Goal: Information Seeking & Learning: Learn about a topic

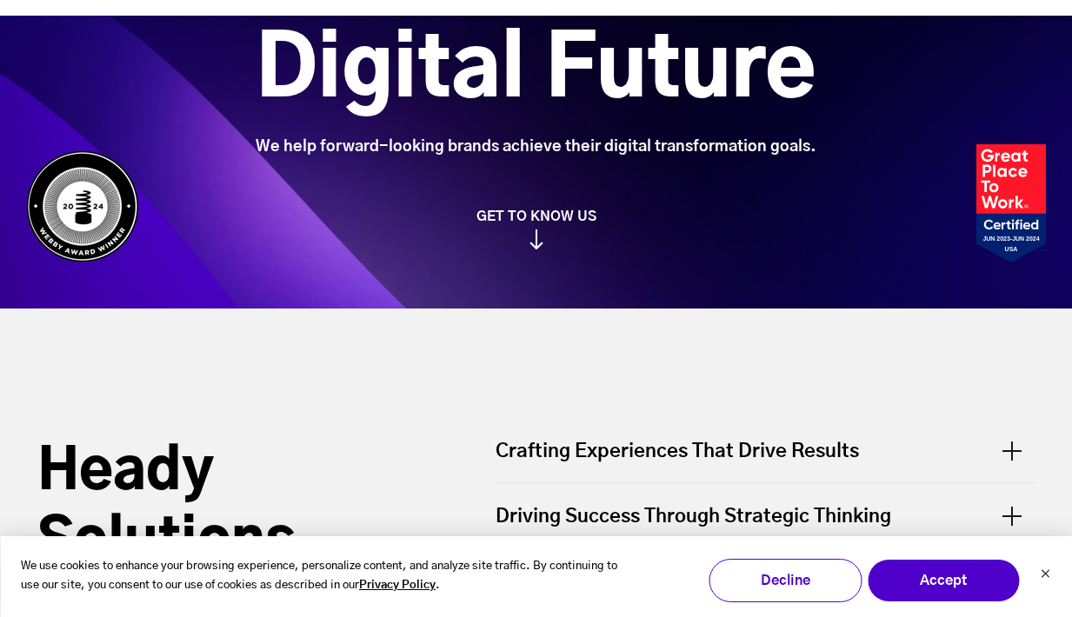
scroll to position [435, 0]
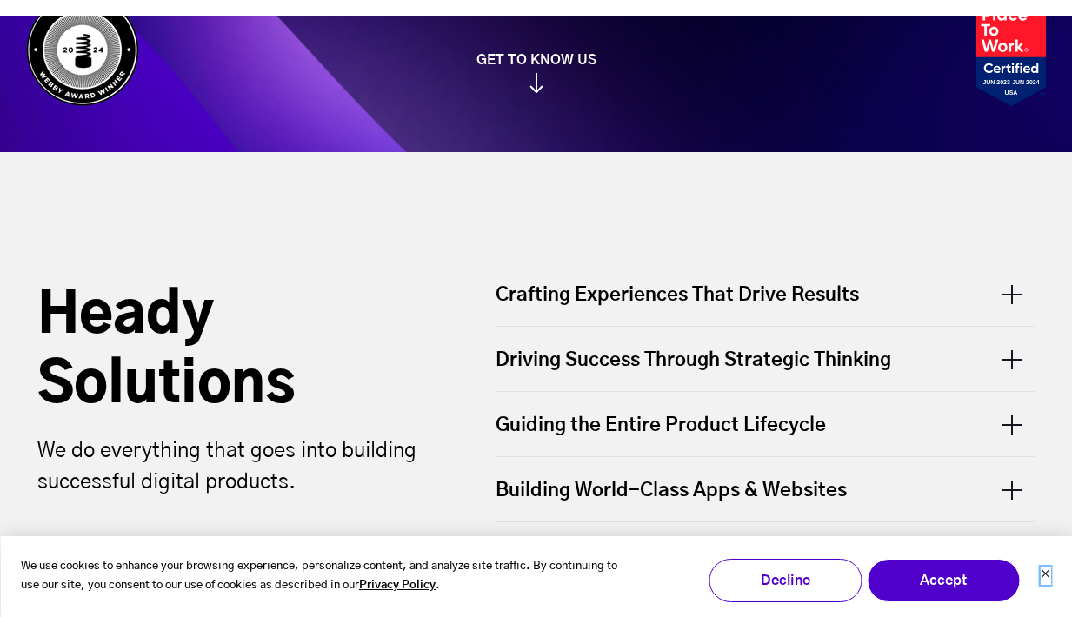
click at [1048, 572] on icon "Dismiss cookie banner" at bounding box center [1044, 573] width 10 height 10
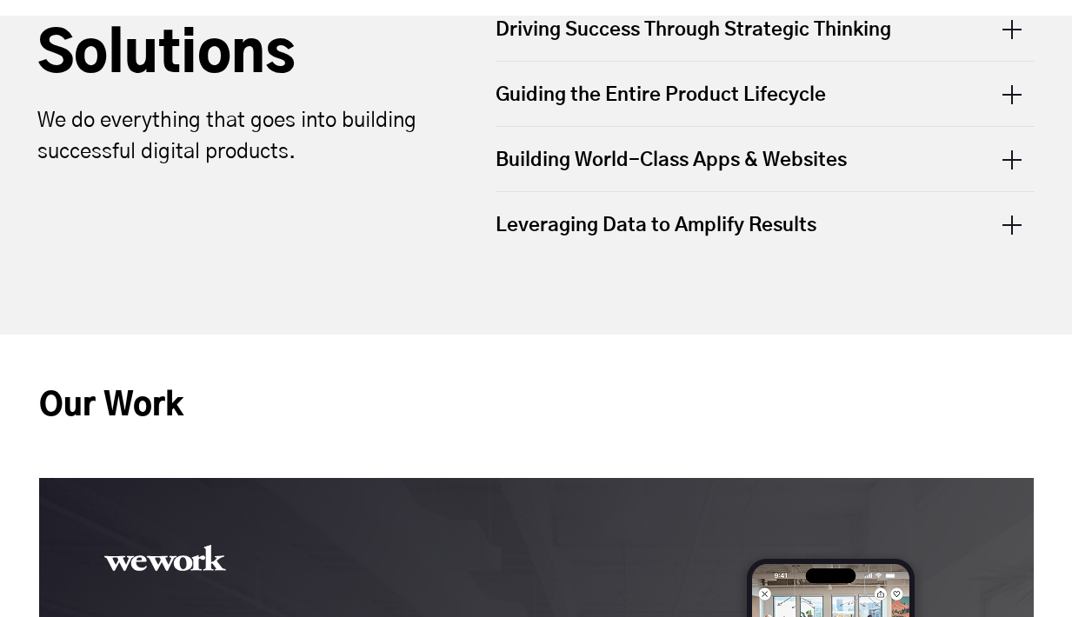
click at [298, 398] on h2 "Our Work" at bounding box center [536, 406] width 994 height 143
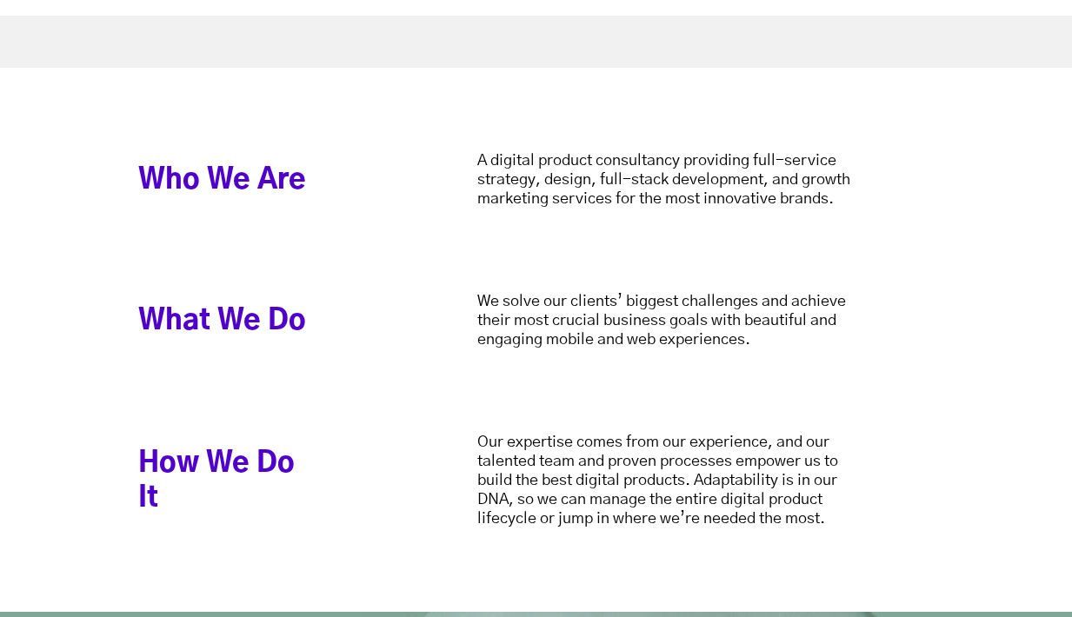
scroll to position [3849, 0]
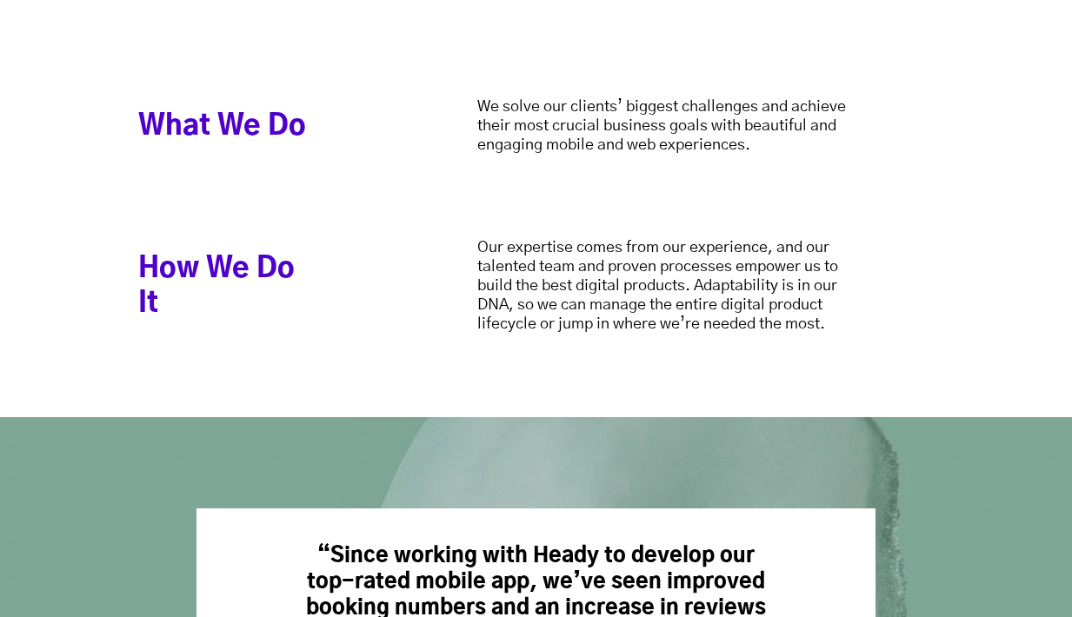
click at [538, 368] on div "Who We Are A digital product consultancy providing full-service strategy, desig…" at bounding box center [536, 145] width 1072 height 544
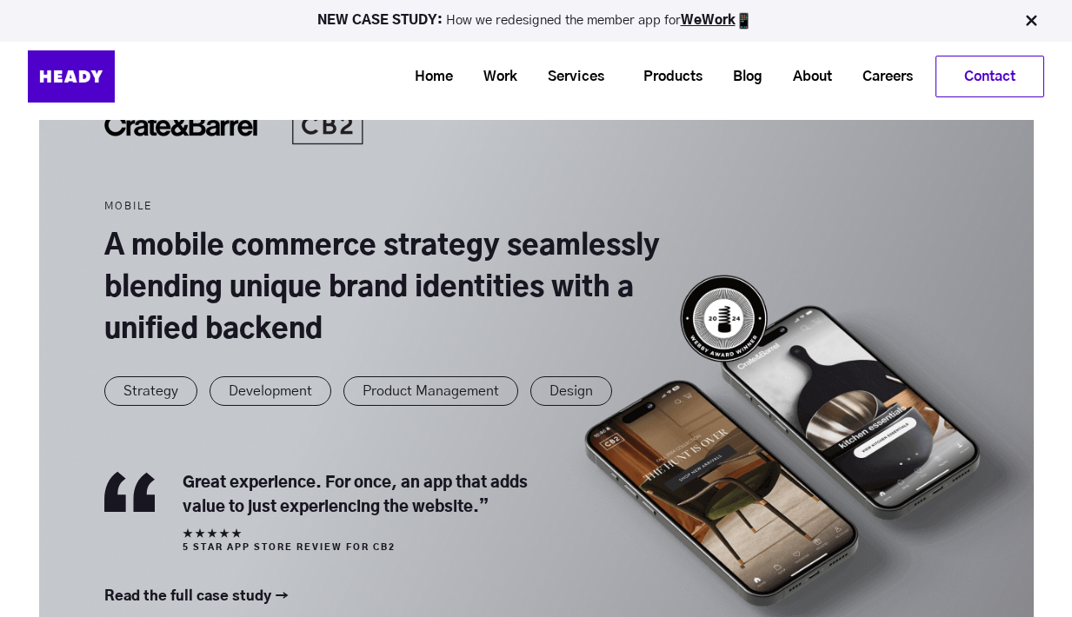
scroll to position [0, 0]
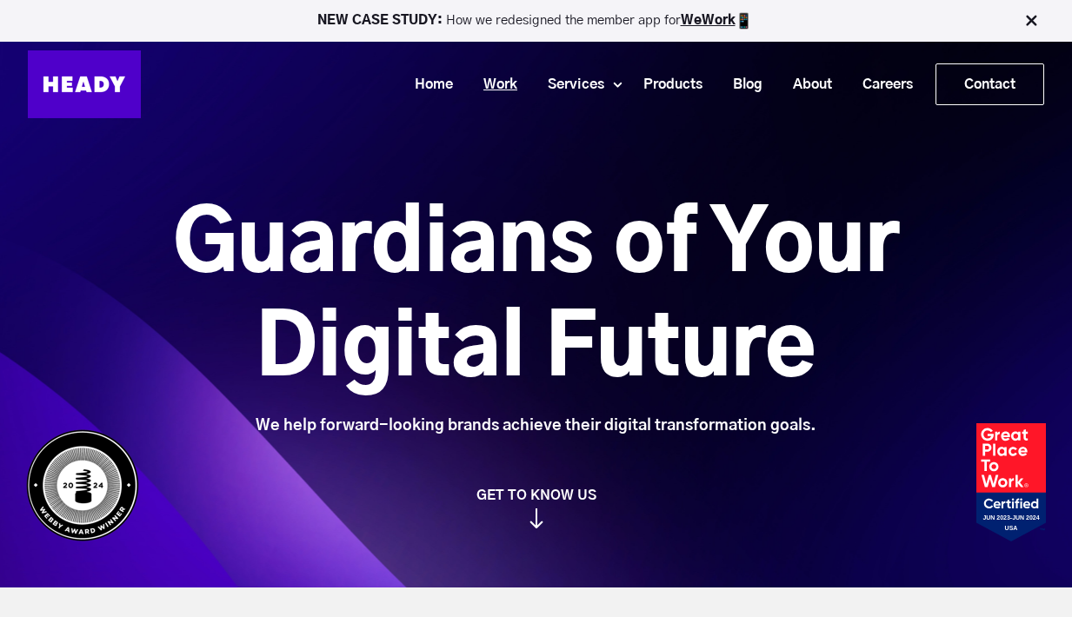
click at [489, 82] on link "Work" at bounding box center [494, 85] width 64 height 32
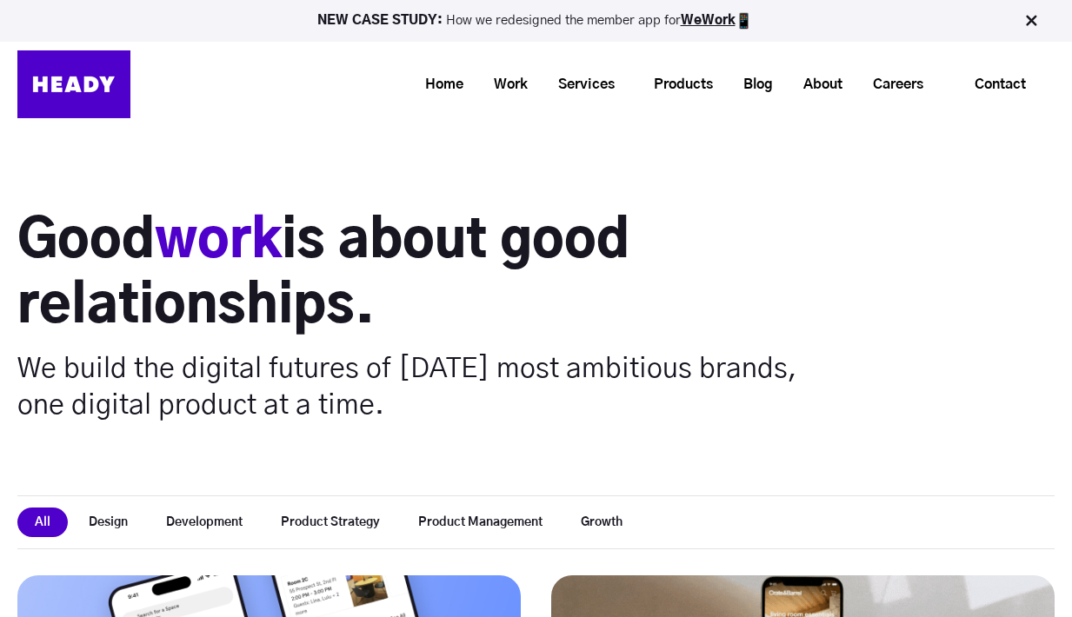
click at [1027, 17] on img at bounding box center [1030, 20] width 17 height 17
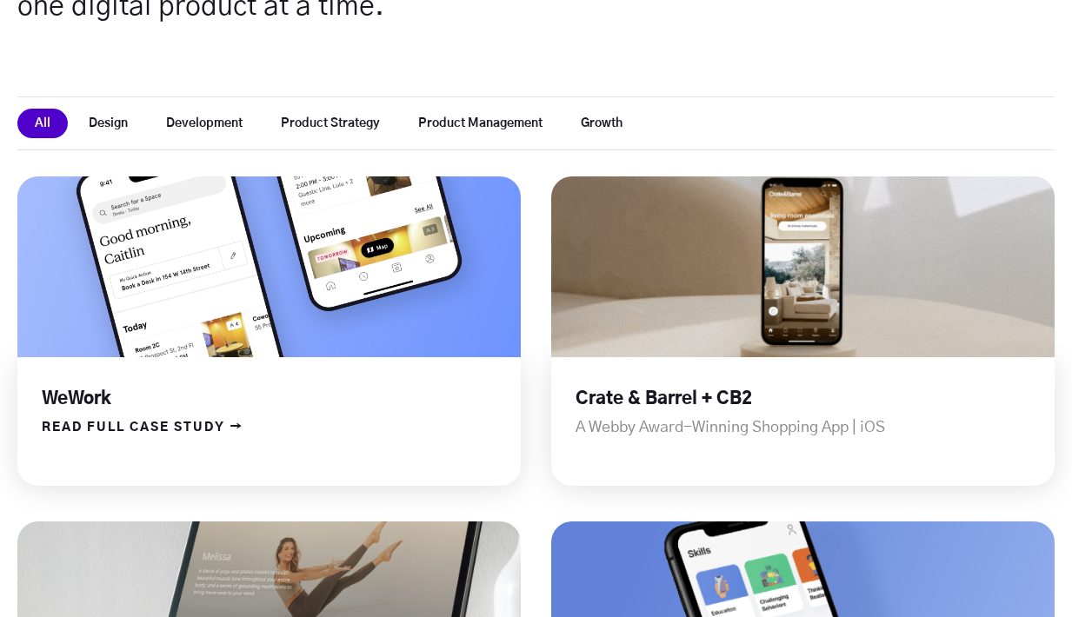
scroll to position [483, 0]
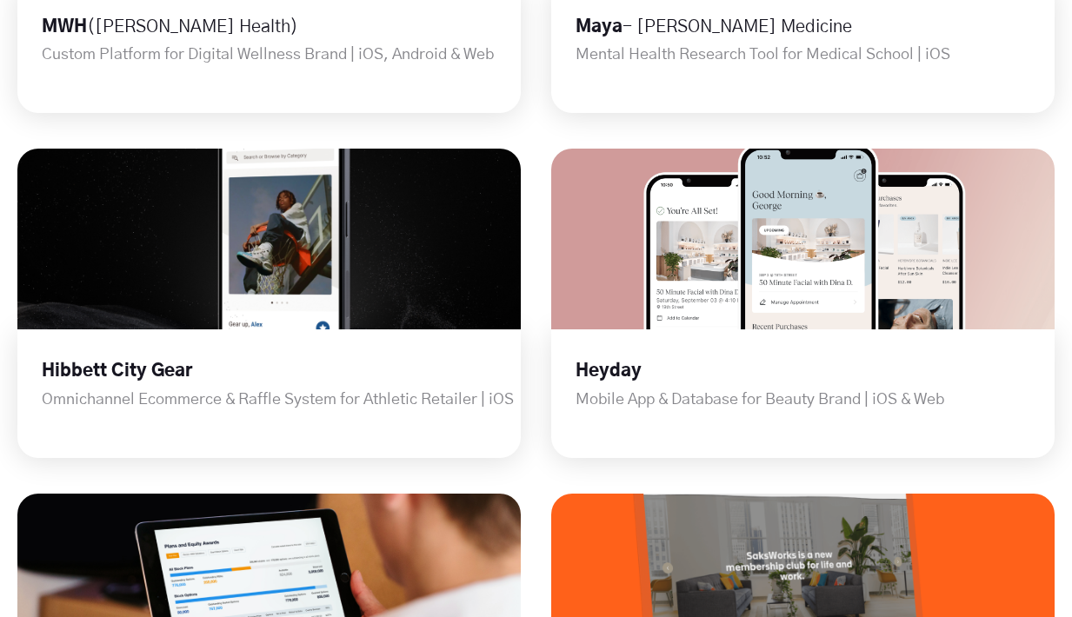
scroll to position [1240, 0]
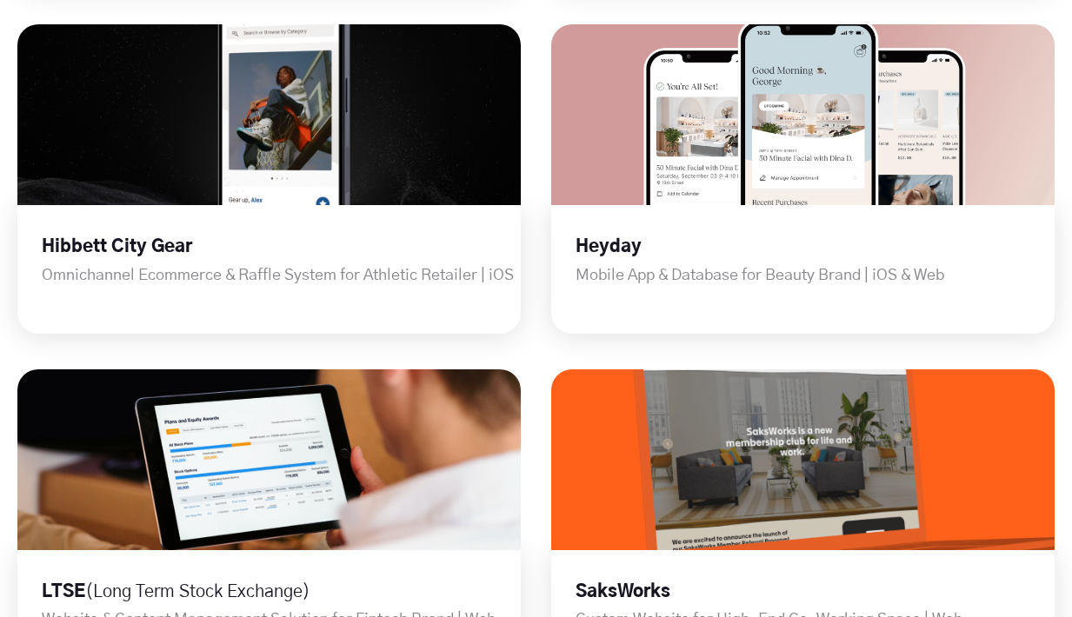
click at [533, 248] on div "WeWork App Redesign for Global Workspace Platform | iOS READ FULL CASE STUDY → …" at bounding box center [535, 559] width 1037 height 2501
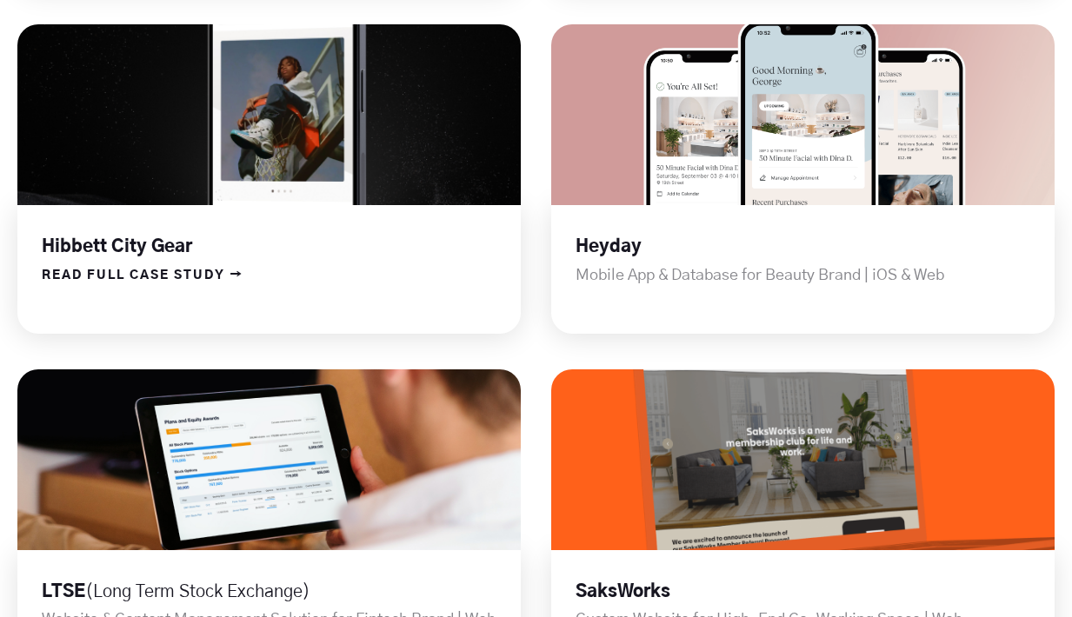
click at [300, 223] on link at bounding box center [268, 114] width 603 height 217
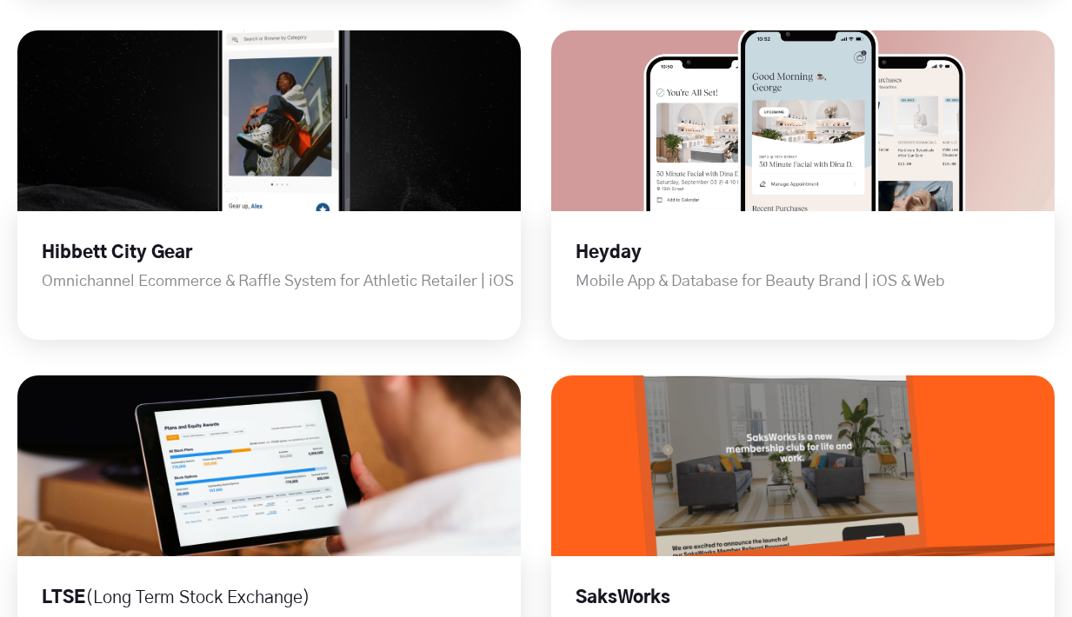
click at [533, 209] on div "WeWork App Redesign for Global Workspace Platform | iOS READ FULL CASE STUDY → …" at bounding box center [535, 565] width 1037 height 2501
click at [532, 203] on div "WeWork App Redesign for Global Workspace Platform | iOS READ FULL CASE STUDY → …" at bounding box center [535, 565] width 1037 height 2501
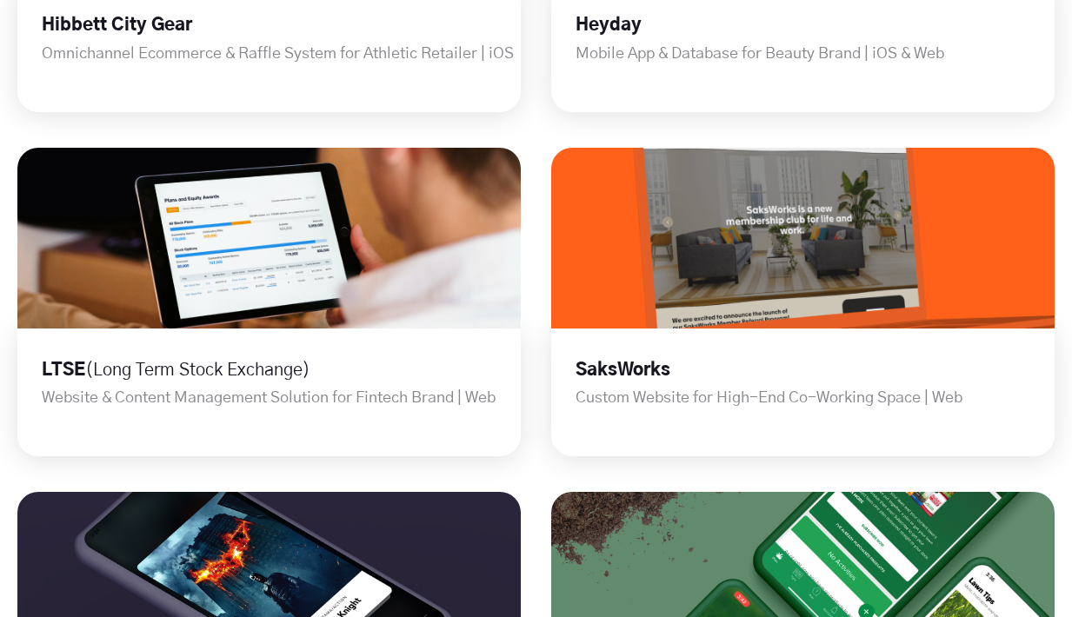
scroll to position [1587, 0]
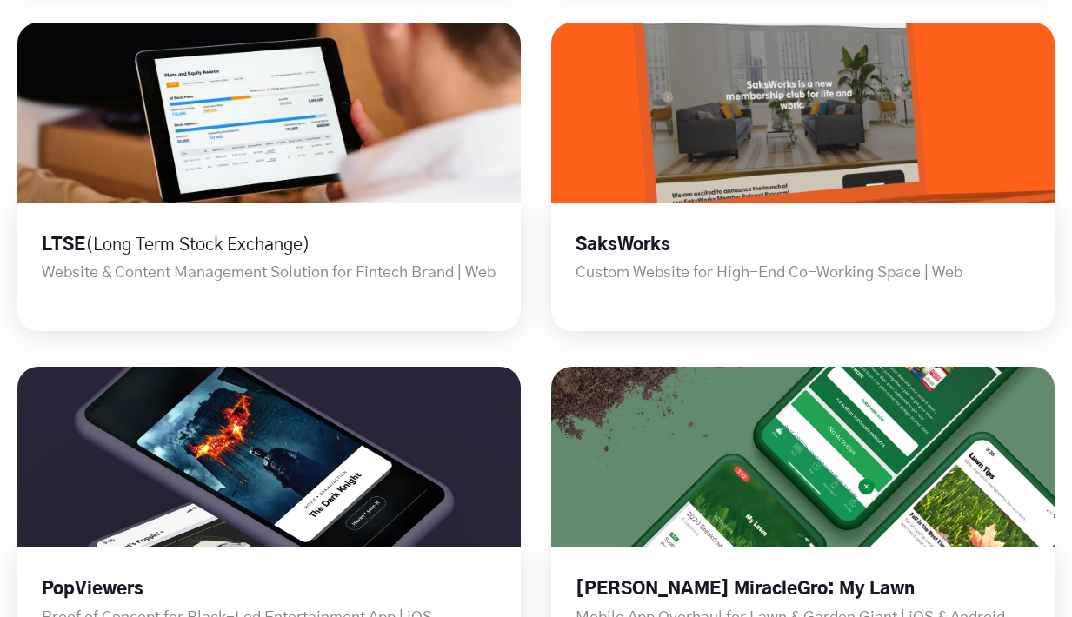
click at [532, 203] on div "WeWork App Redesign for Global Workspace Platform | iOS READ FULL CASE STUDY → …" at bounding box center [535, 212] width 1037 height 2501
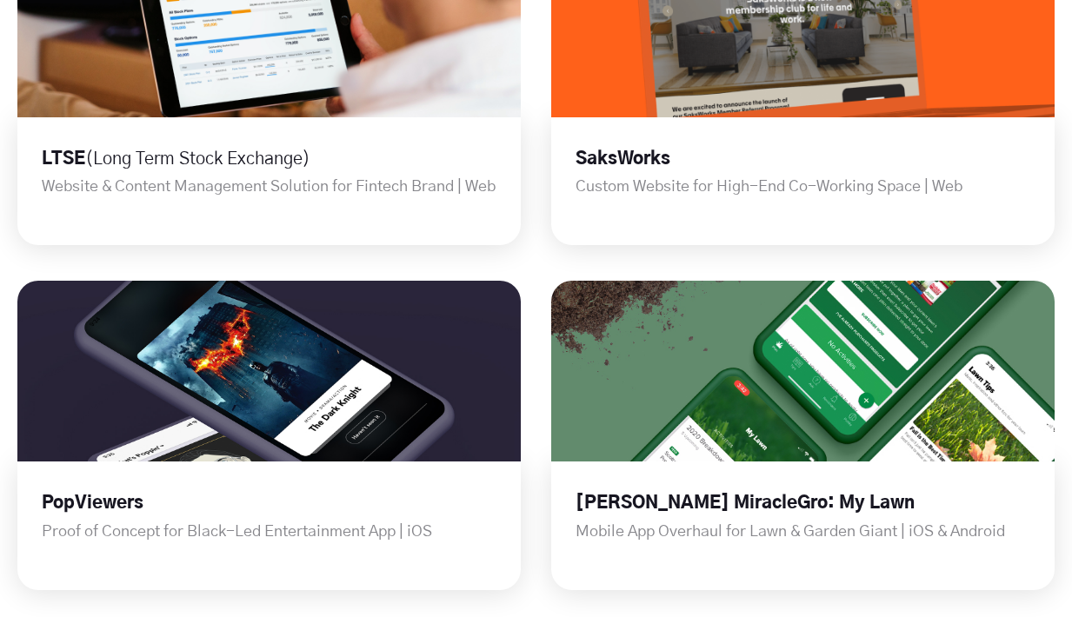
scroll to position [1734, 0]
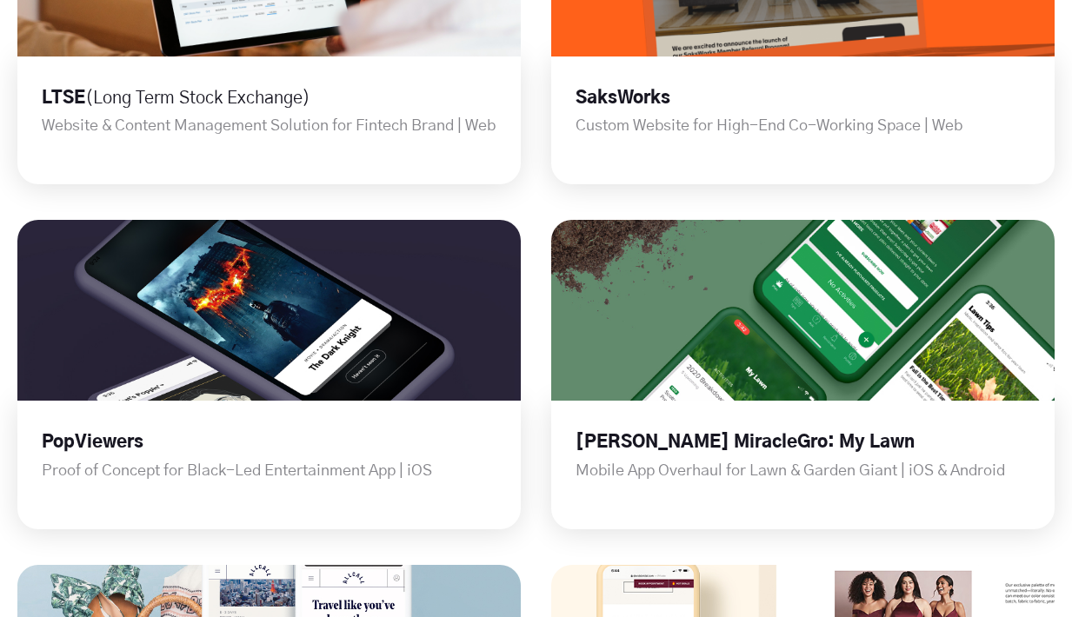
click at [532, 203] on div "WeWork App Redesign for Global Workspace Platform | iOS READ FULL CASE STUDY → …" at bounding box center [535, 65] width 1037 height 2501
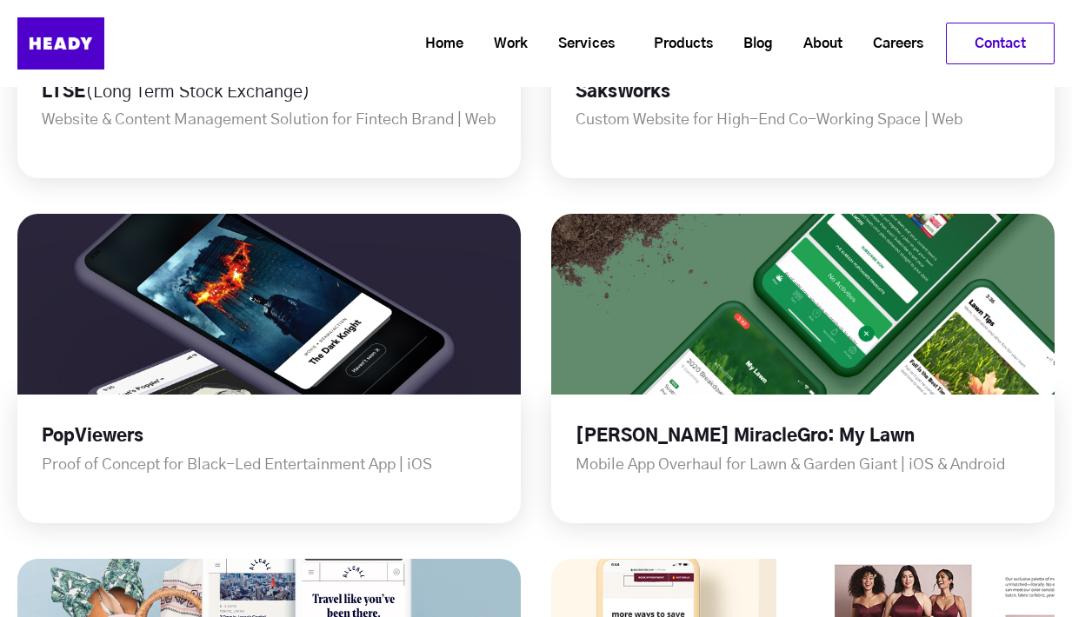
scroll to position [1736, 0]
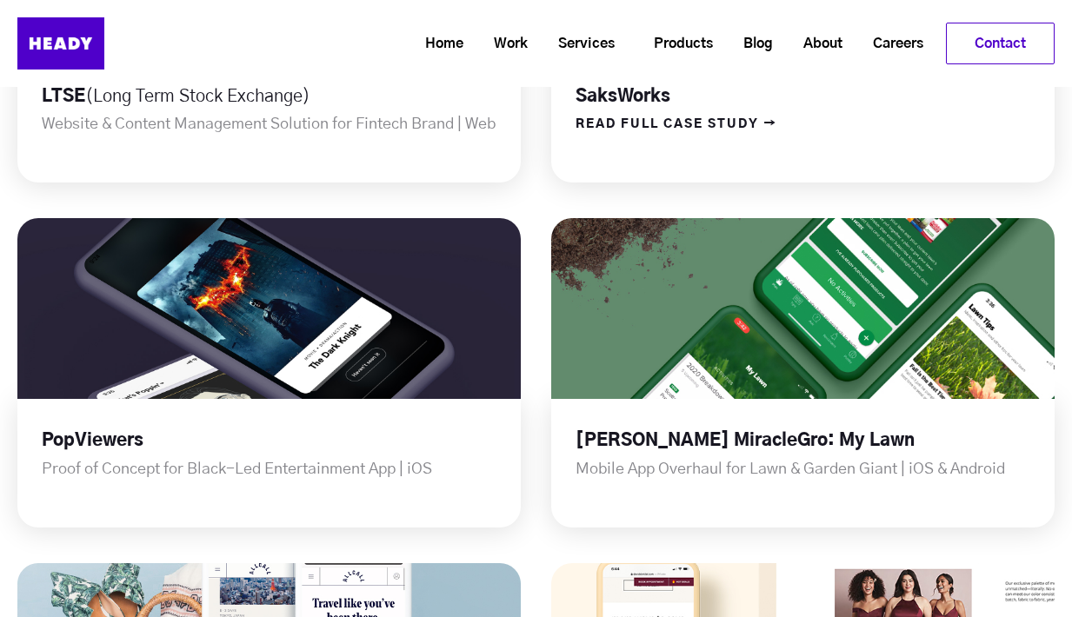
click at [678, 76] on div "NEW CASE STUDY: How we redesigned the member app for WeWork Home Work Services …" at bounding box center [536, 43] width 1072 height 87
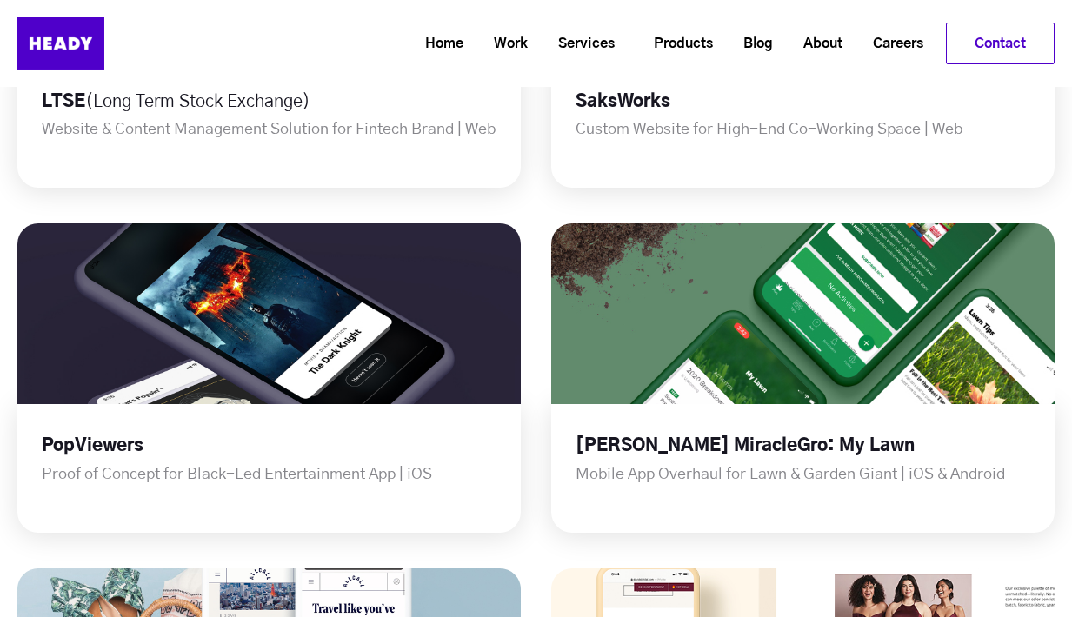
click at [533, 374] on div "WeWork App Redesign for Global Workspace Platform | iOS READ FULL CASE STUDY → …" at bounding box center [535, 69] width 1037 height 2501
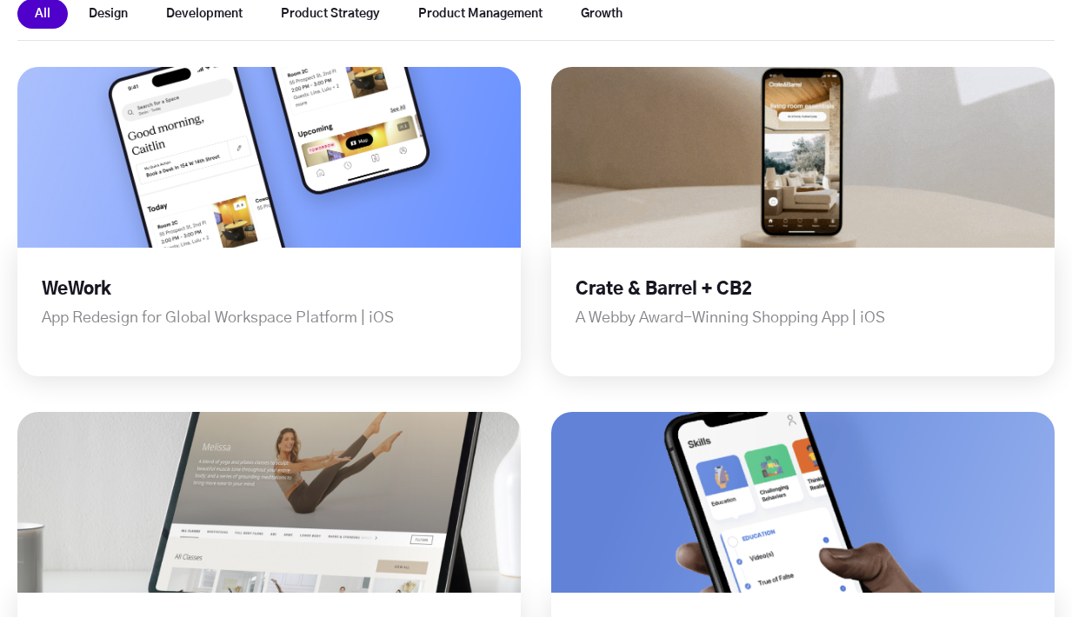
scroll to position [509, 0]
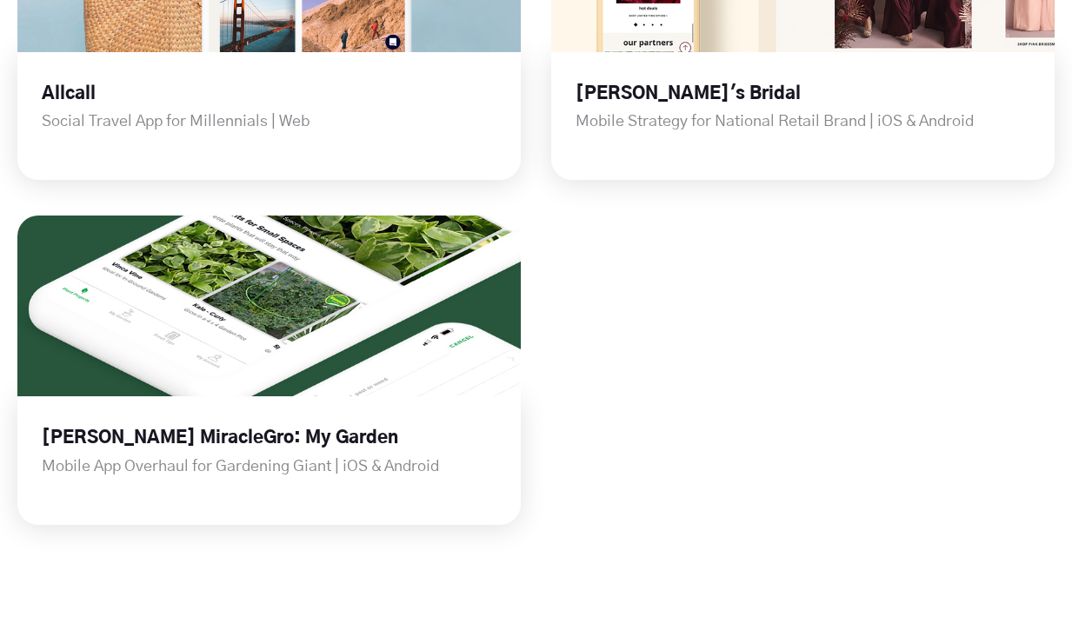
scroll to position [2797, 0]
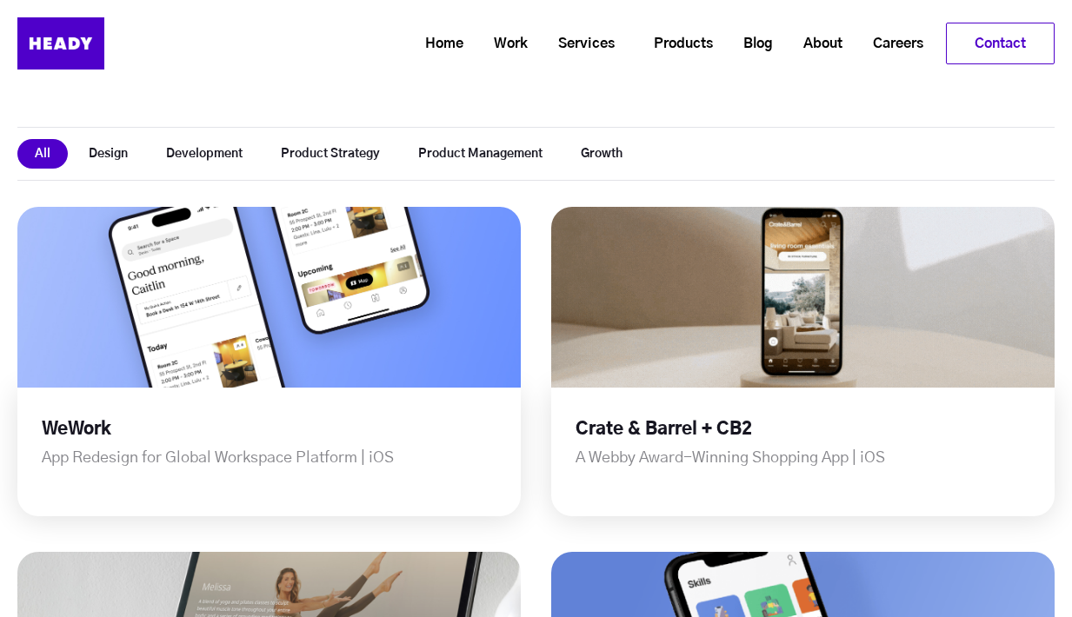
scroll to position [372, 0]
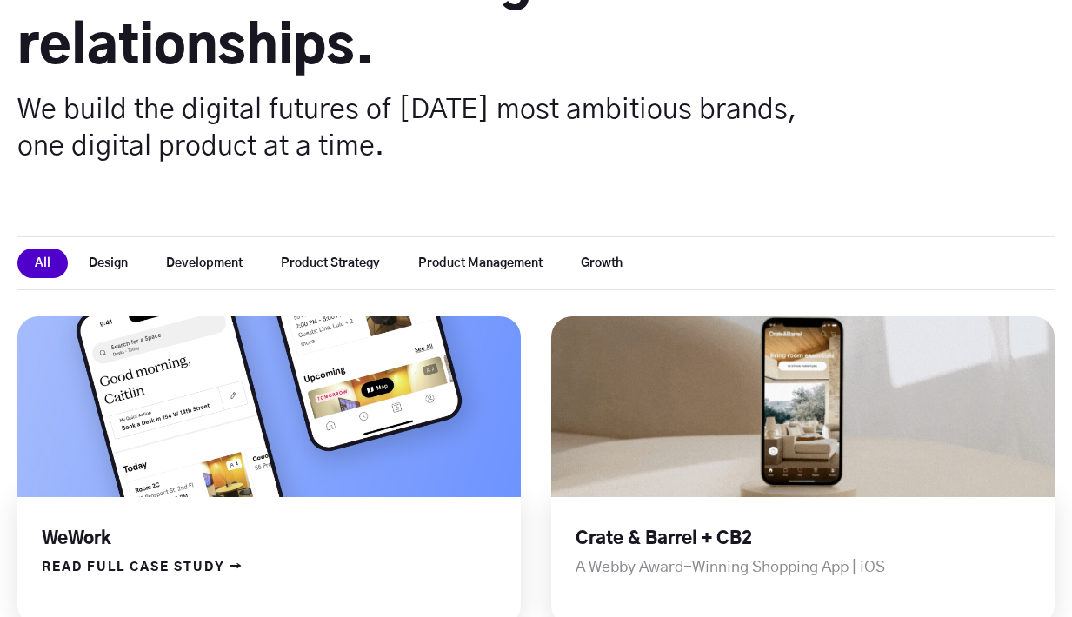
scroll to position [369, 0]
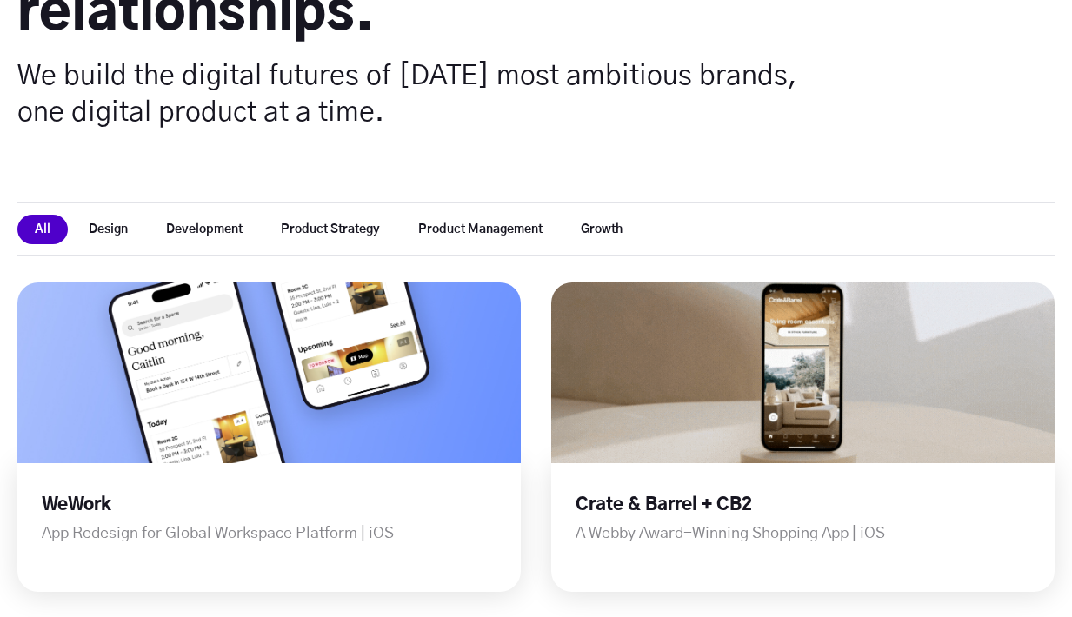
scroll to position [294, 0]
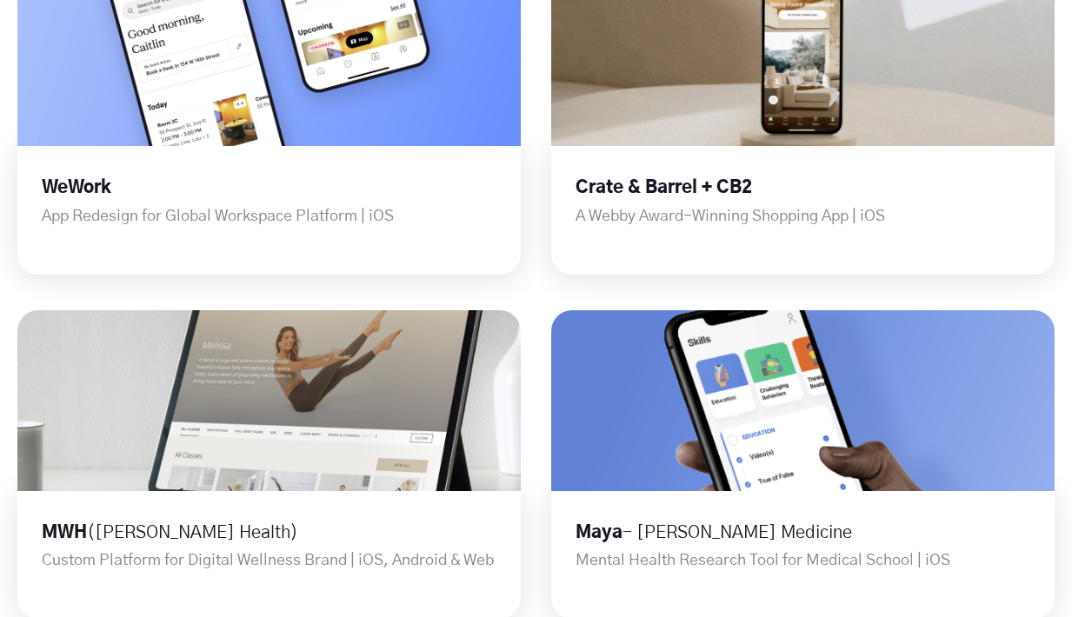
scroll to position [776, 0]
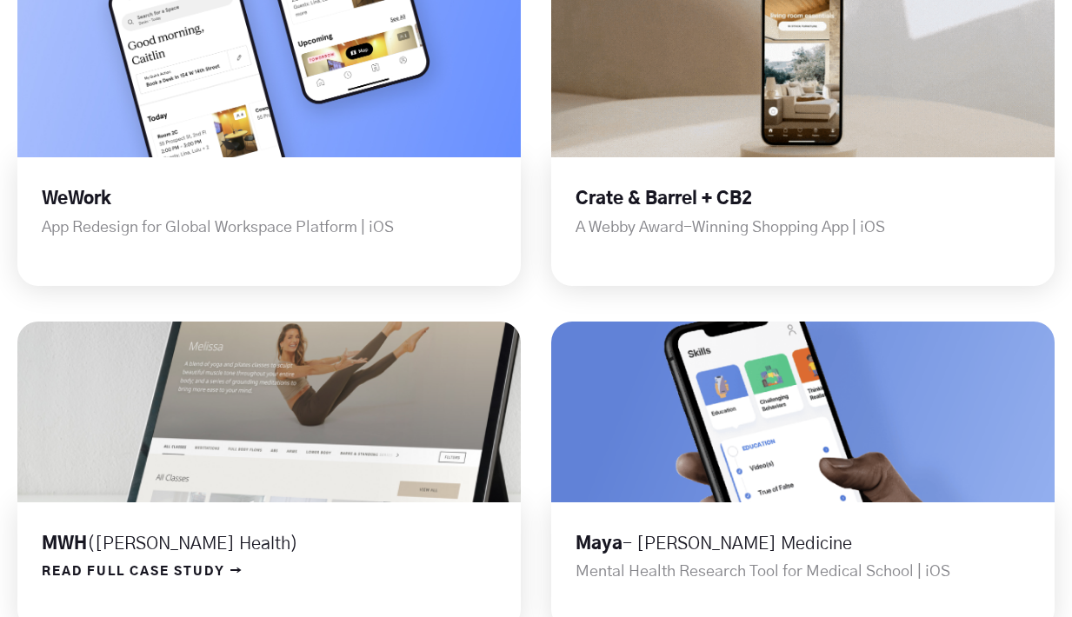
scroll to position [674, 0]
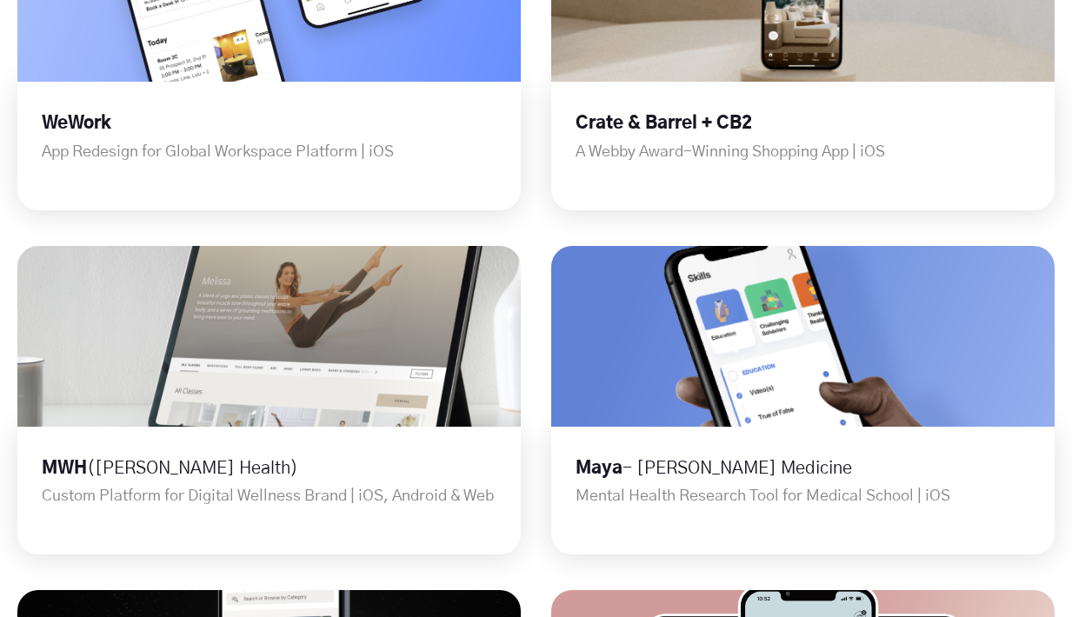
click at [262, 242] on div "MWH (Melissa Wood Health) Custom Platform for Digital Wellness Brand | iOS, And…" at bounding box center [268, 387] width 503 height 335
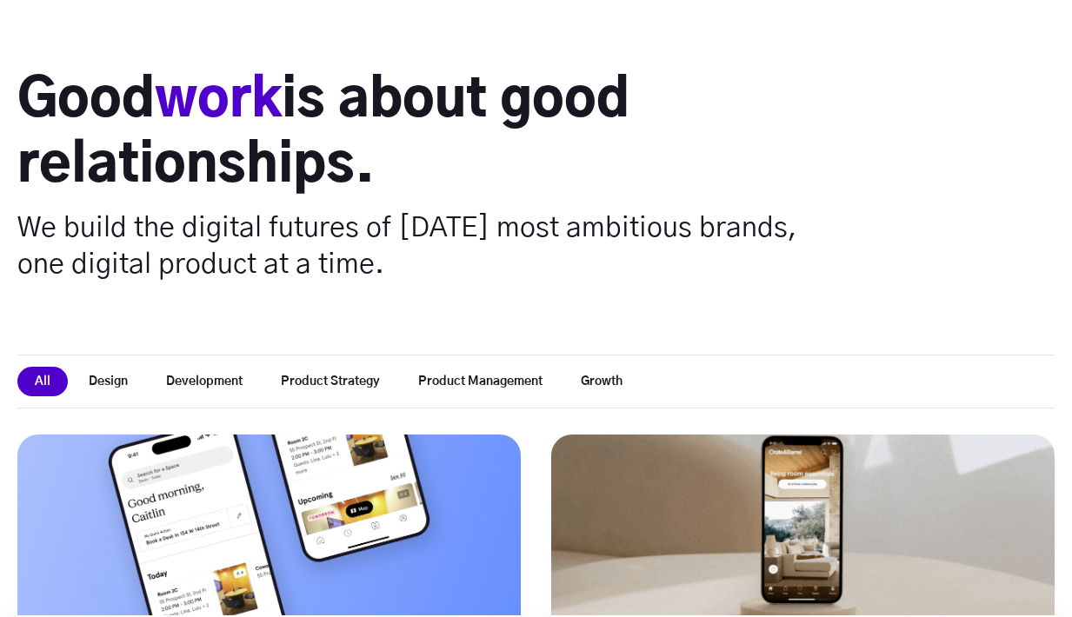
scroll to position [0, 0]
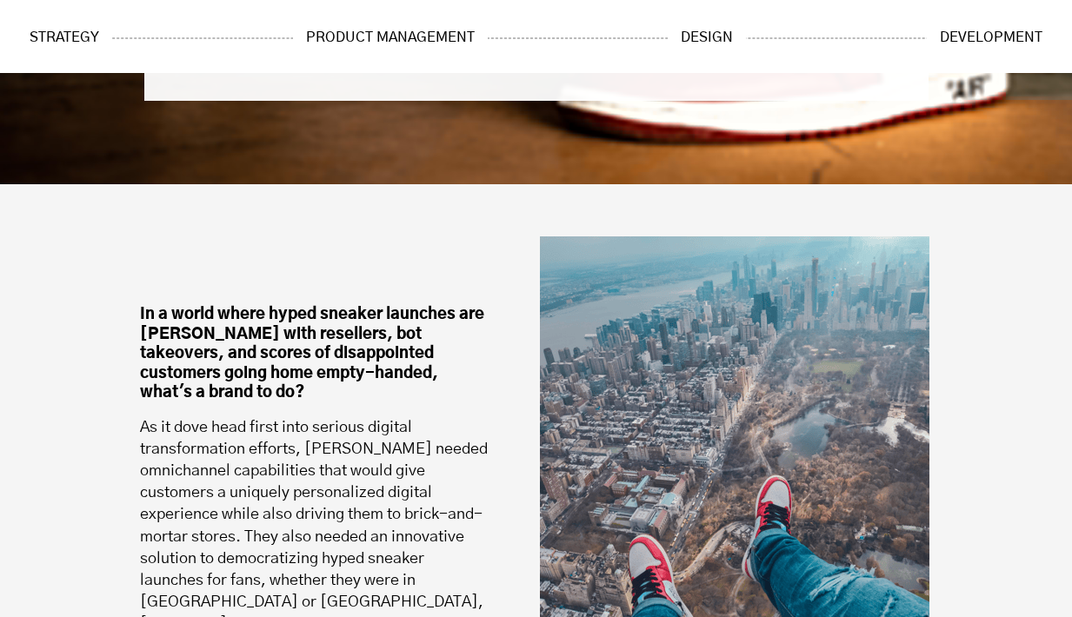
scroll to position [2716, 0]
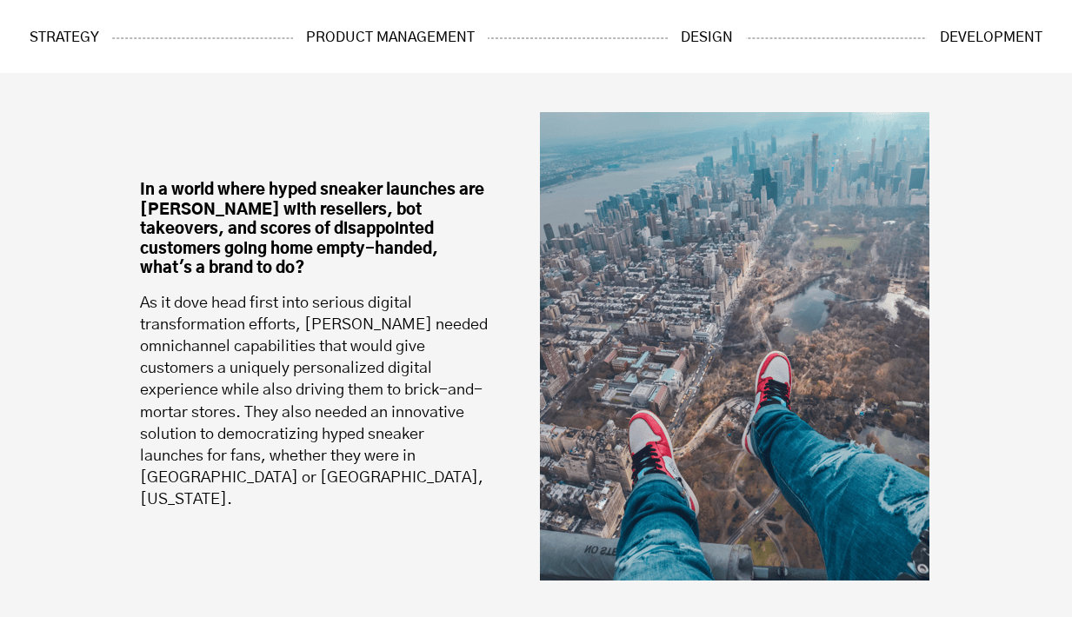
click at [451, 364] on p "As it dove head first into serious digital transformation efforts, Hibbett need…" at bounding box center [314, 402] width 348 height 219
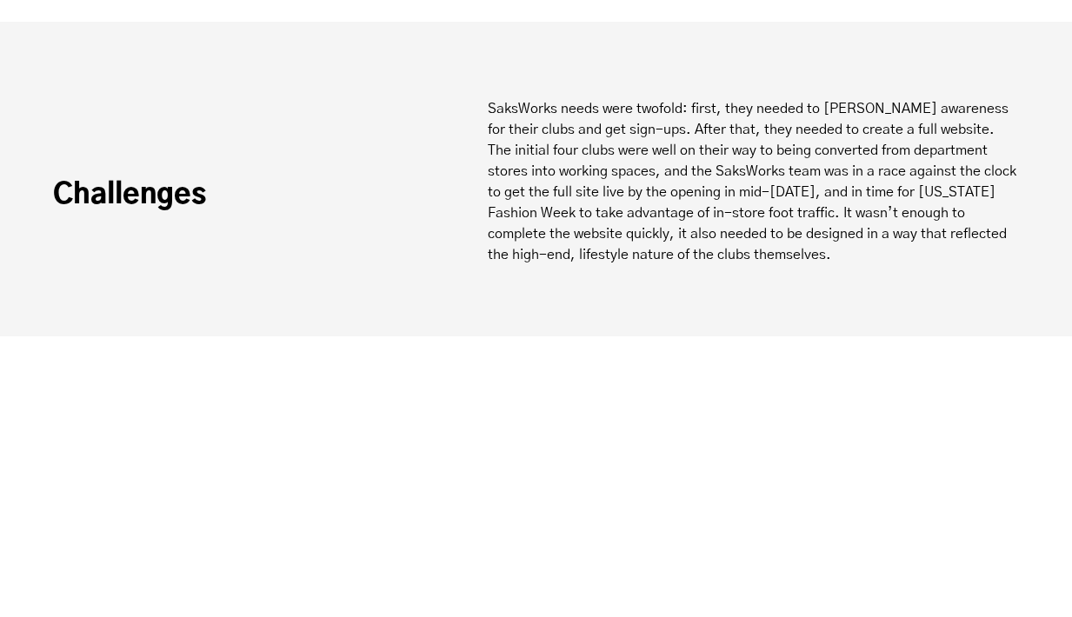
scroll to position [1042, 0]
